Goal: Information Seeking & Learning: Learn about a topic

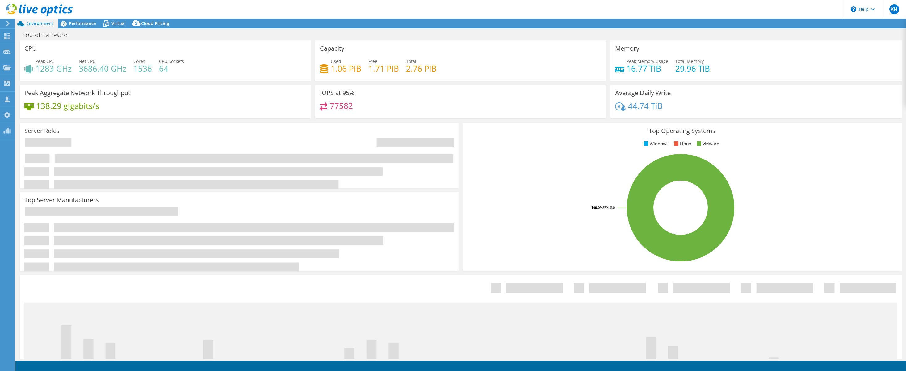
select select "USD"
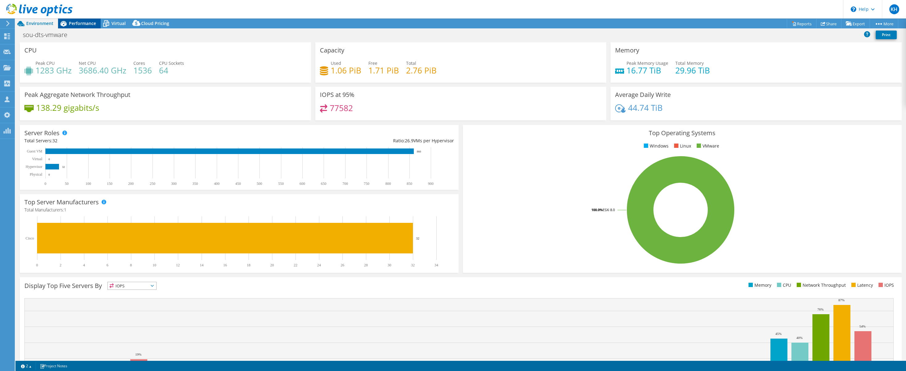
click at [76, 24] on span "Performance" at bounding box center [82, 23] width 27 height 6
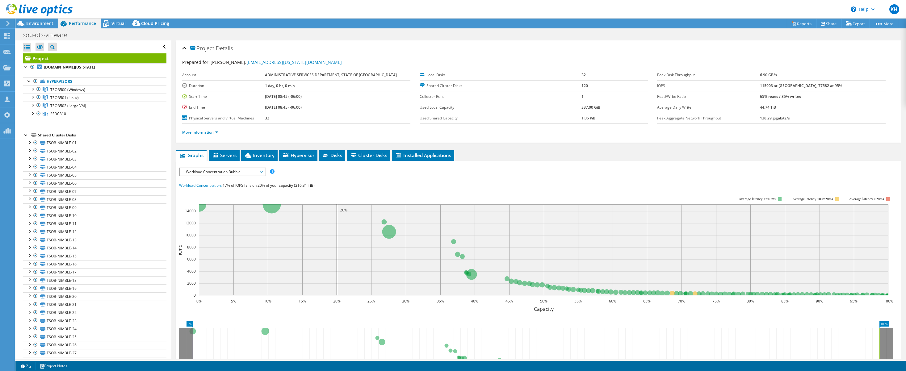
click at [30, 20] on div at bounding box center [36, 10] width 73 height 21
click at [31, 24] on span "Environment" at bounding box center [39, 23] width 27 height 6
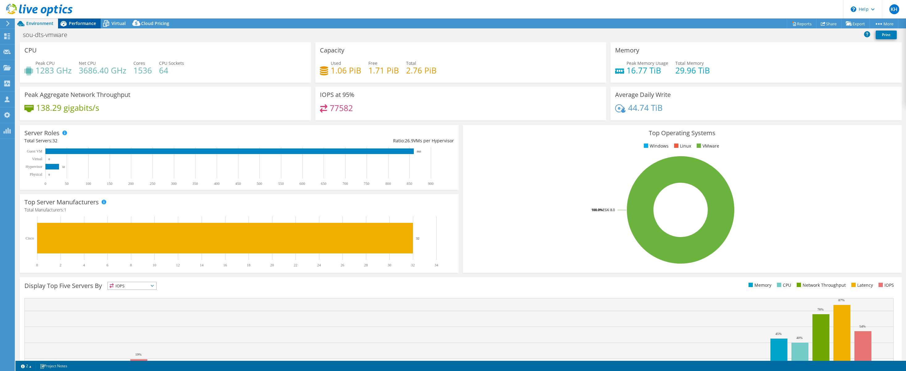
click at [78, 22] on span "Performance" at bounding box center [82, 23] width 27 height 6
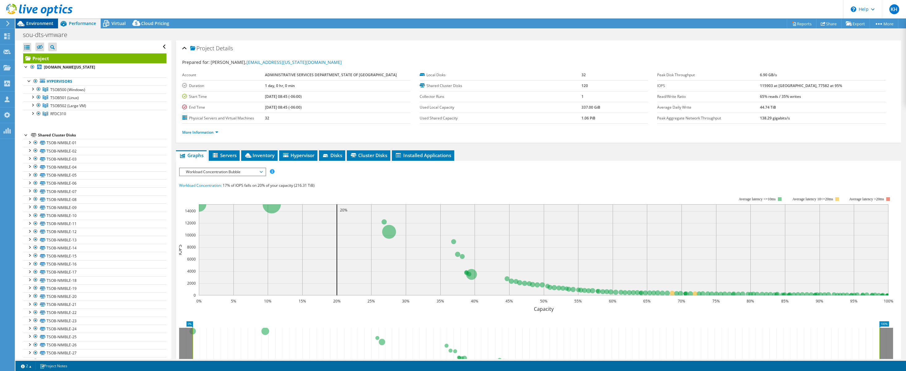
click at [37, 21] on span "Environment" at bounding box center [39, 23] width 27 height 6
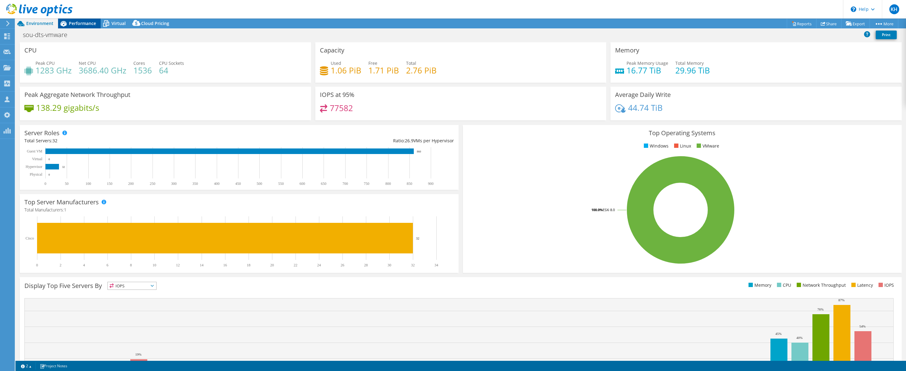
click at [82, 21] on span "Performance" at bounding box center [82, 23] width 27 height 6
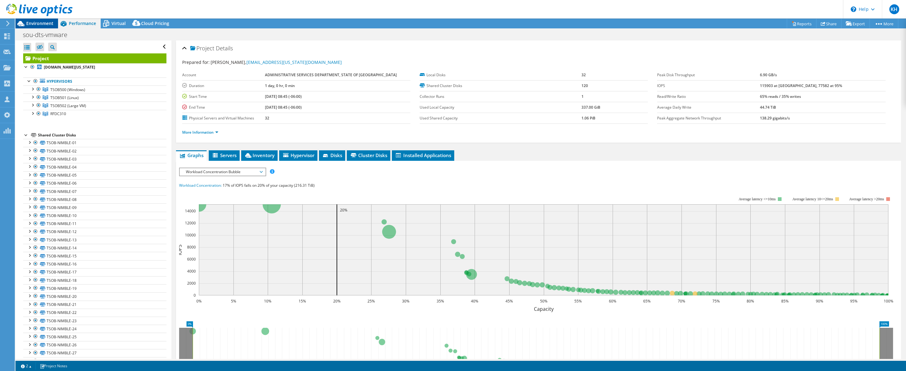
click at [44, 22] on span "Environment" at bounding box center [39, 23] width 27 height 6
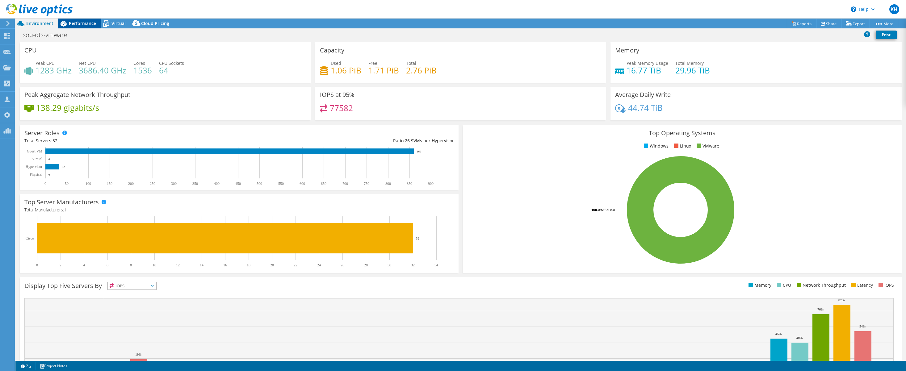
click at [78, 23] on span "Performance" at bounding box center [82, 23] width 27 height 6
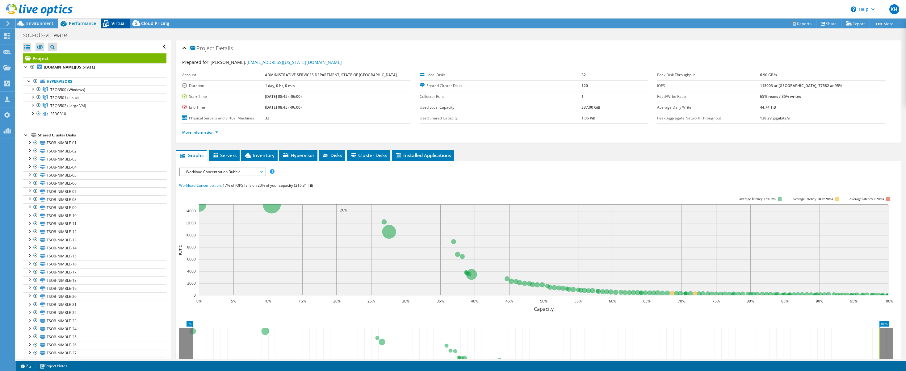
click at [112, 23] on span "Virtual" at bounding box center [118, 23] width 14 height 6
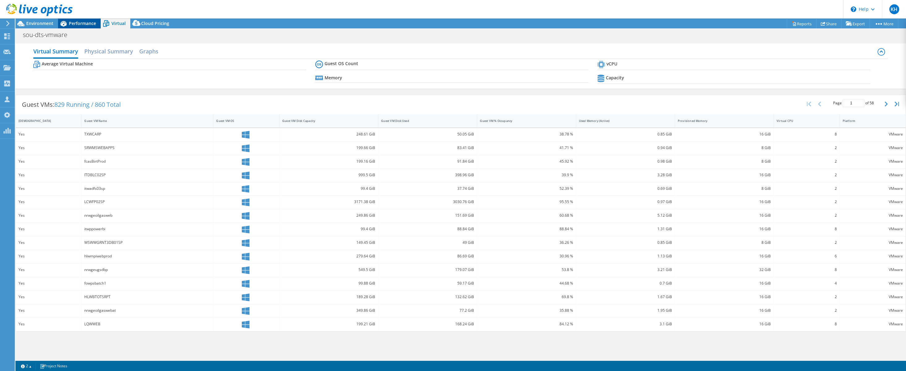
click at [85, 21] on span "Performance" at bounding box center [82, 23] width 27 height 6
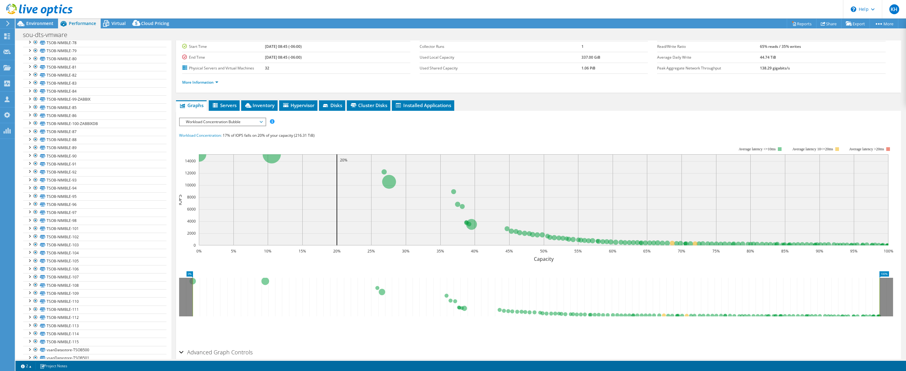
scroll to position [757, 0]
click at [68, 324] on link "vsanDatastore-TSOB500" at bounding box center [94, 324] width 143 height 8
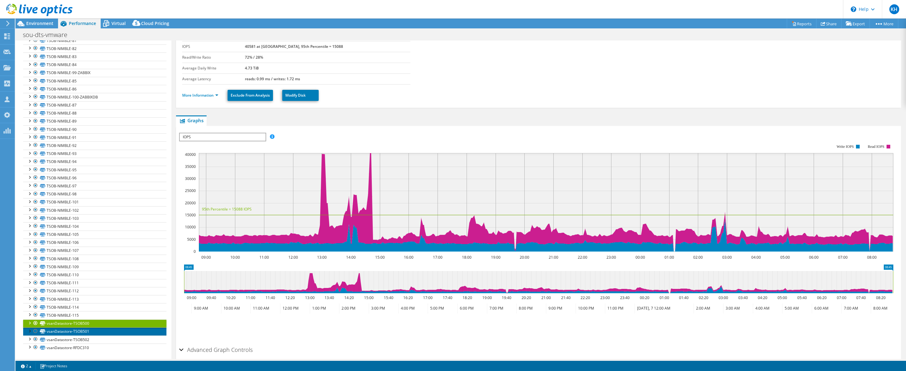
click at [110, 331] on link "vsanDatastore-TSOB501" at bounding box center [94, 332] width 143 height 8
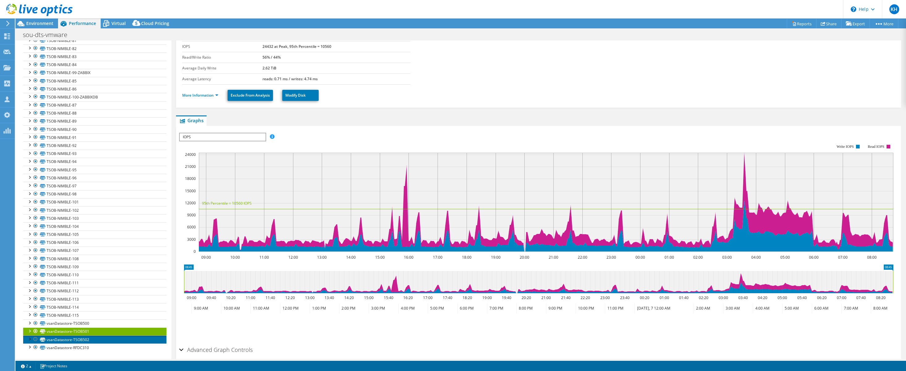
click at [106, 341] on link "vsanDatastore-TSOB502" at bounding box center [94, 340] width 143 height 8
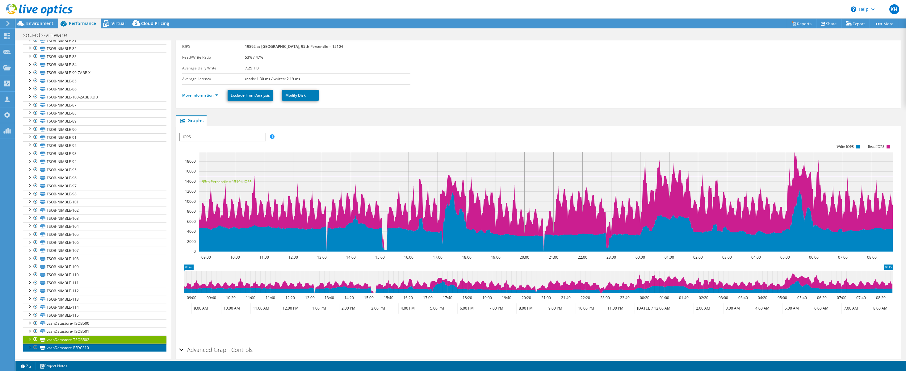
click at [106, 347] on link "vsanDatastore-RFDC310" at bounding box center [94, 348] width 143 height 8
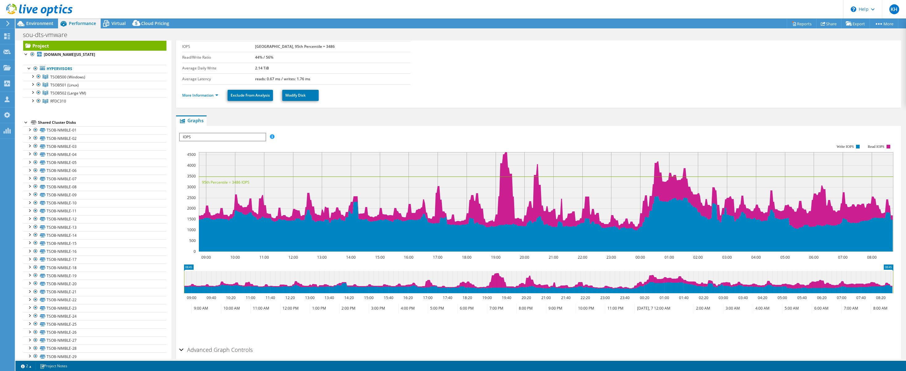
scroll to position [0, 0]
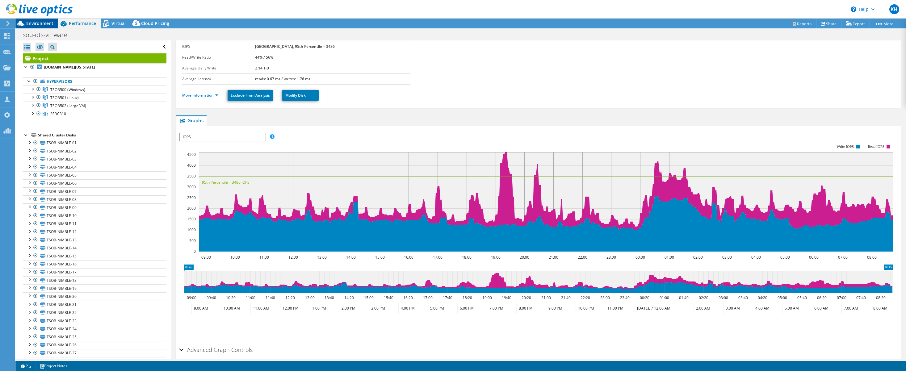
click at [39, 21] on span "Environment" at bounding box center [39, 23] width 27 height 6
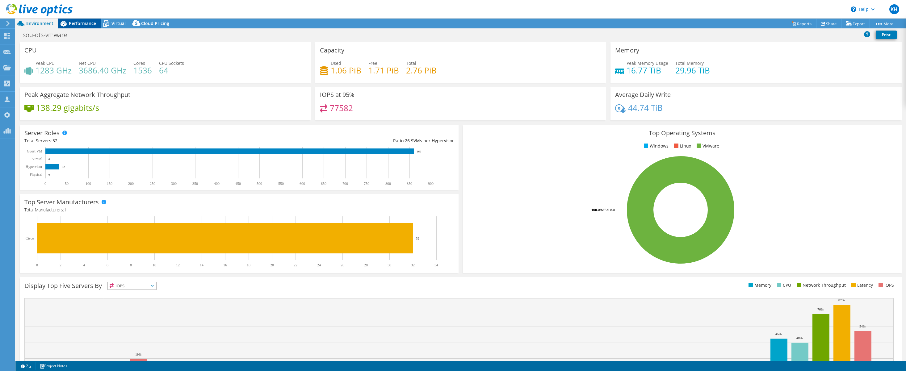
click at [75, 22] on span "Performance" at bounding box center [82, 23] width 27 height 6
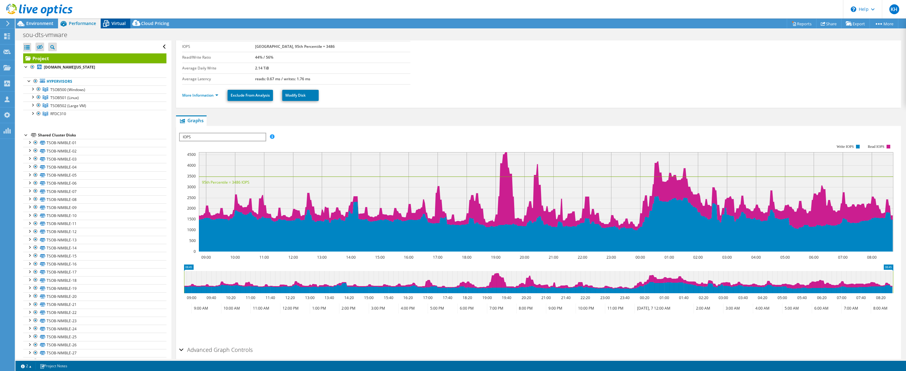
click at [113, 21] on span "Virtual" at bounding box center [118, 23] width 14 height 6
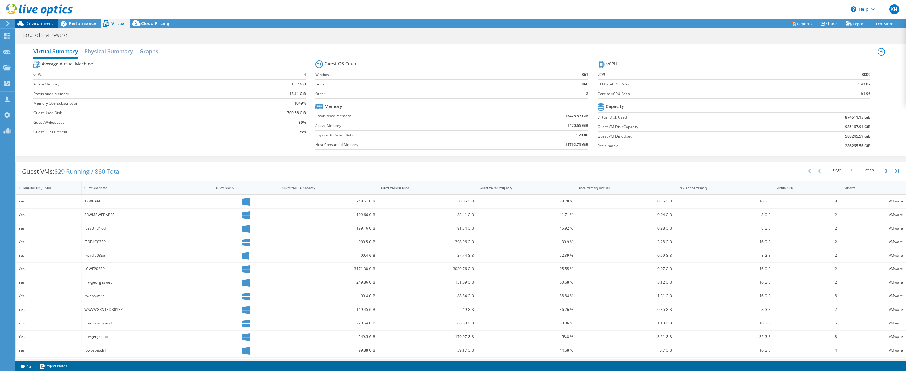
click at [39, 21] on span "Environment" at bounding box center [39, 23] width 27 height 6
